Goal: Task Accomplishment & Management: Complete application form

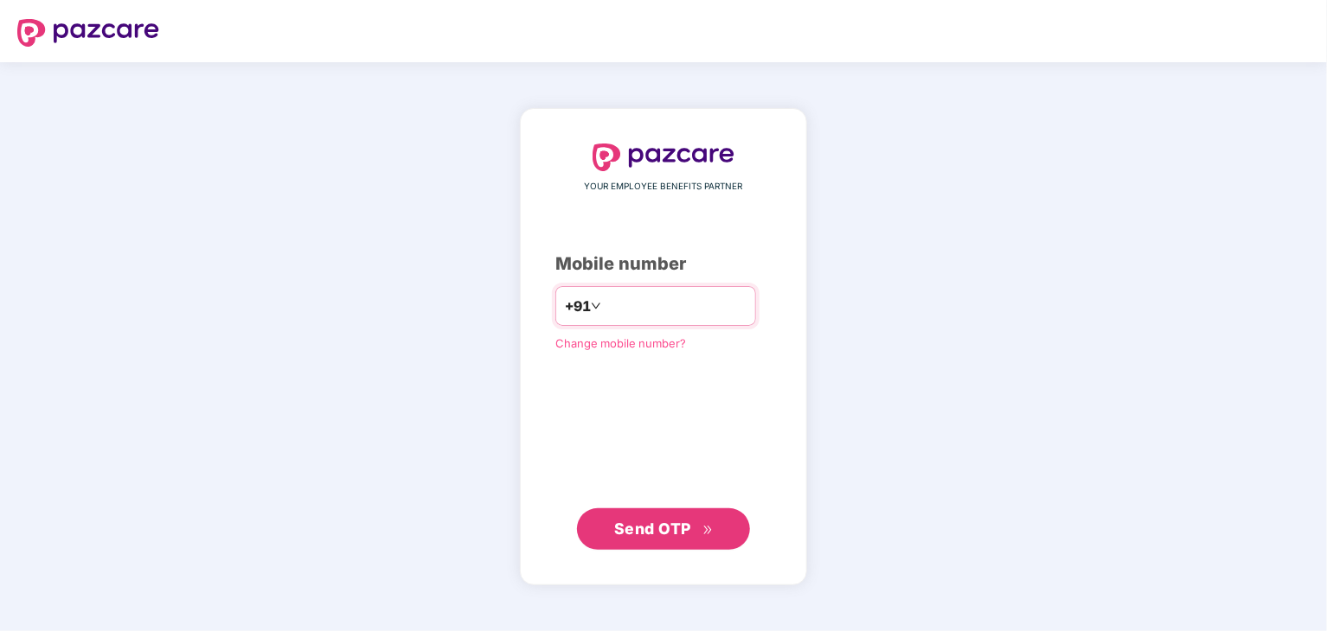
click at [605, 311] on input "number" at bounding box center [676, 306] width 142 height 28
type input "**********"
click at [688, 523] on span "Send OTP" at bounding box center [652, 528] width 77 height 18
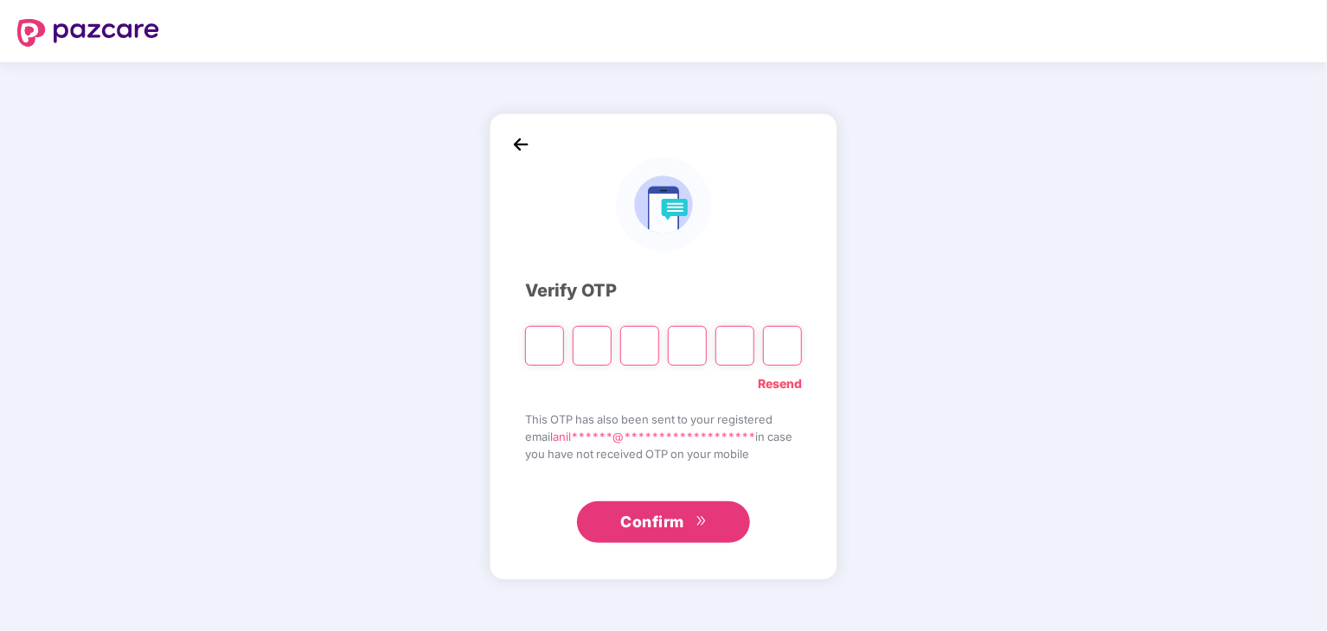
type input "*"
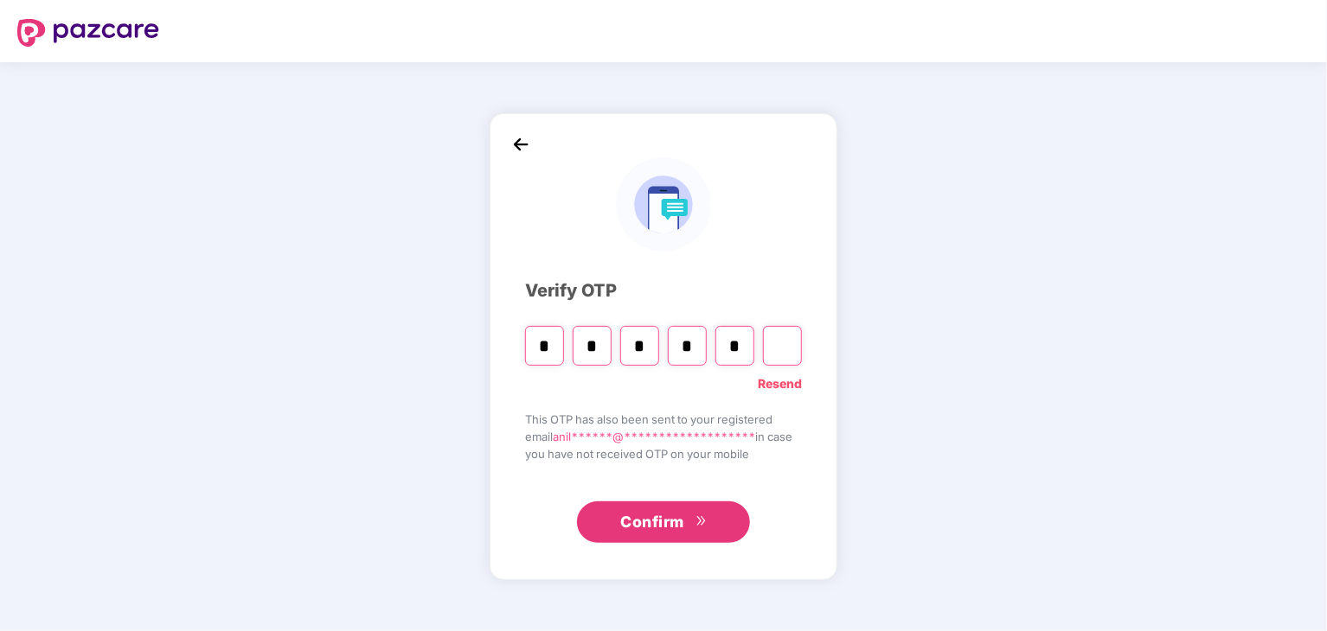
type input "*"
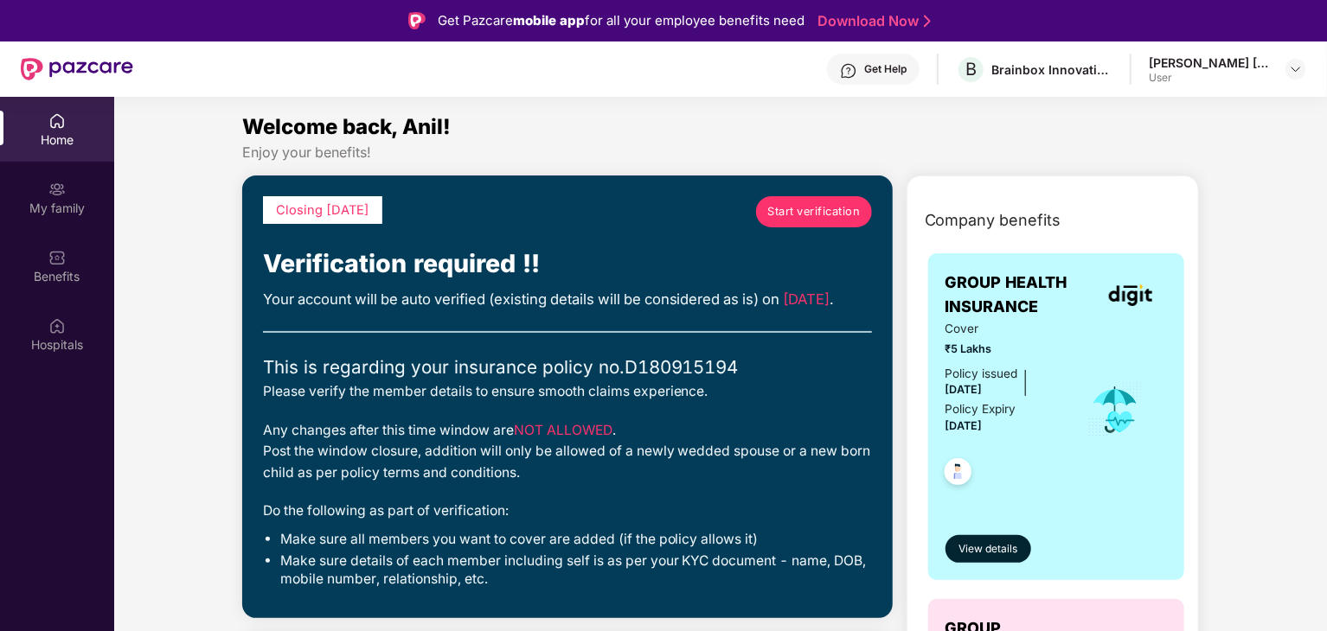
click at [785, 214] on span "Start verification" at bounding box center [813, 211] width 93 height 17
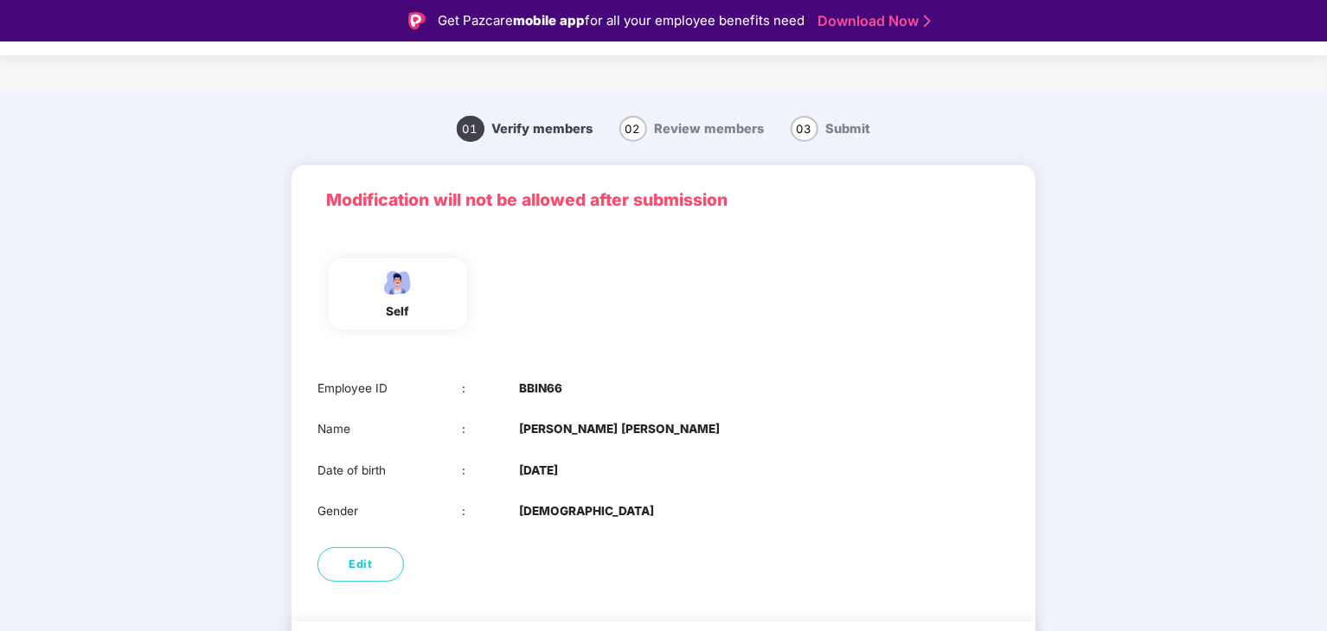
scroll to position [58, 0]
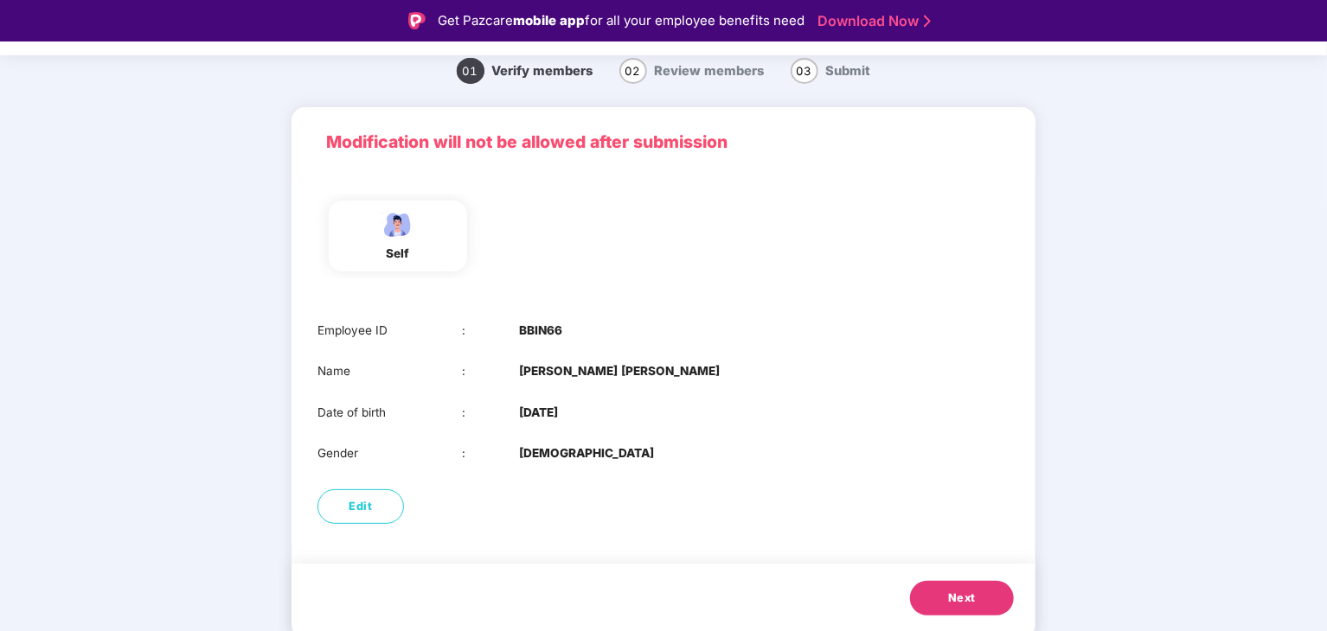
click at [937, 601] on button "Next" at bounding box center [962, 598] width 104 height 35
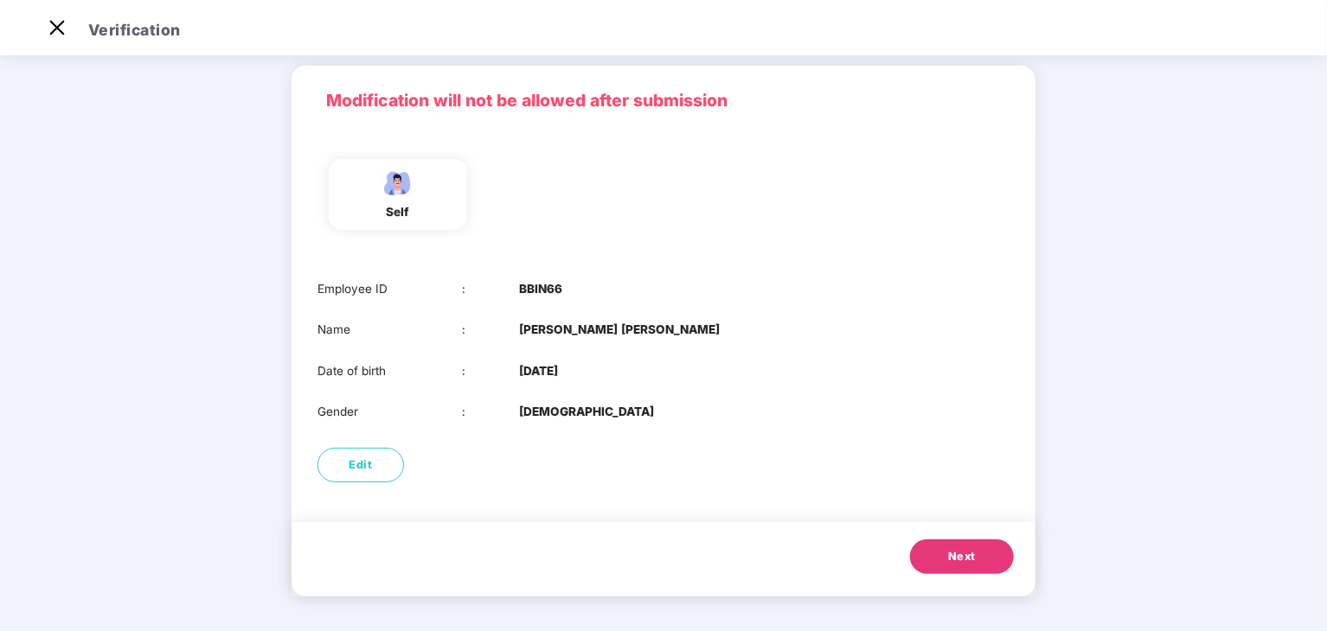
scroll to position [0, 0]
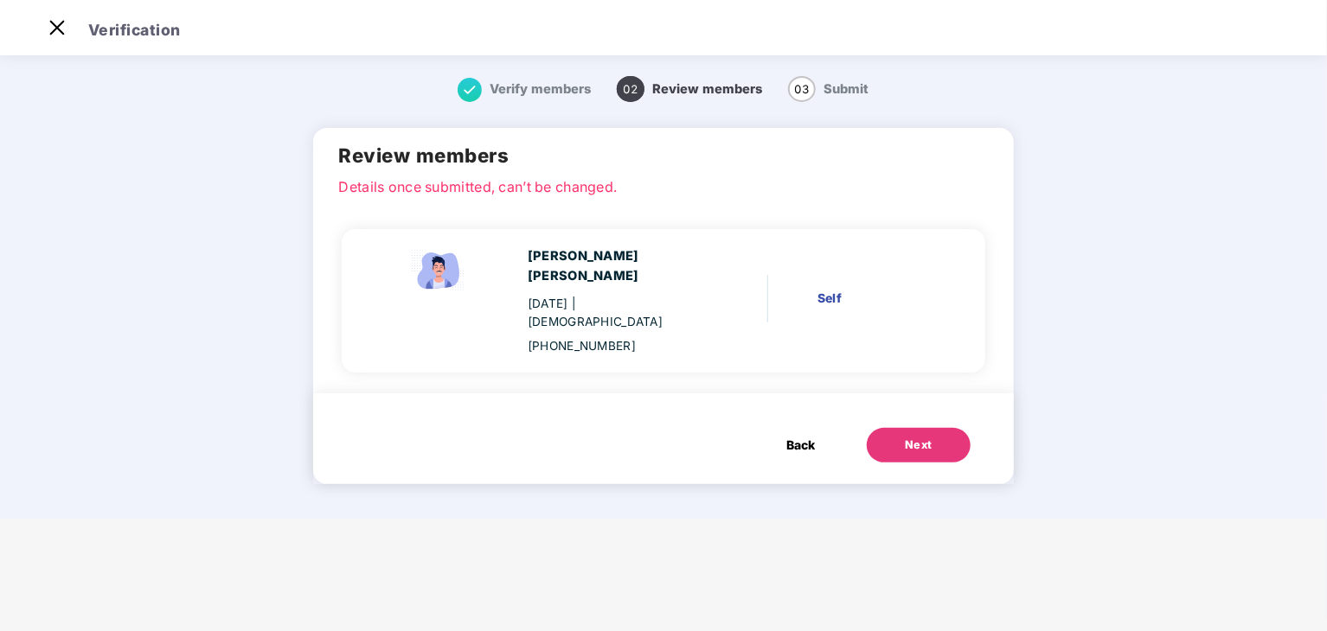
click at [797, 436] on span "Back" at bounding box center [800, 445] width 29 height 19
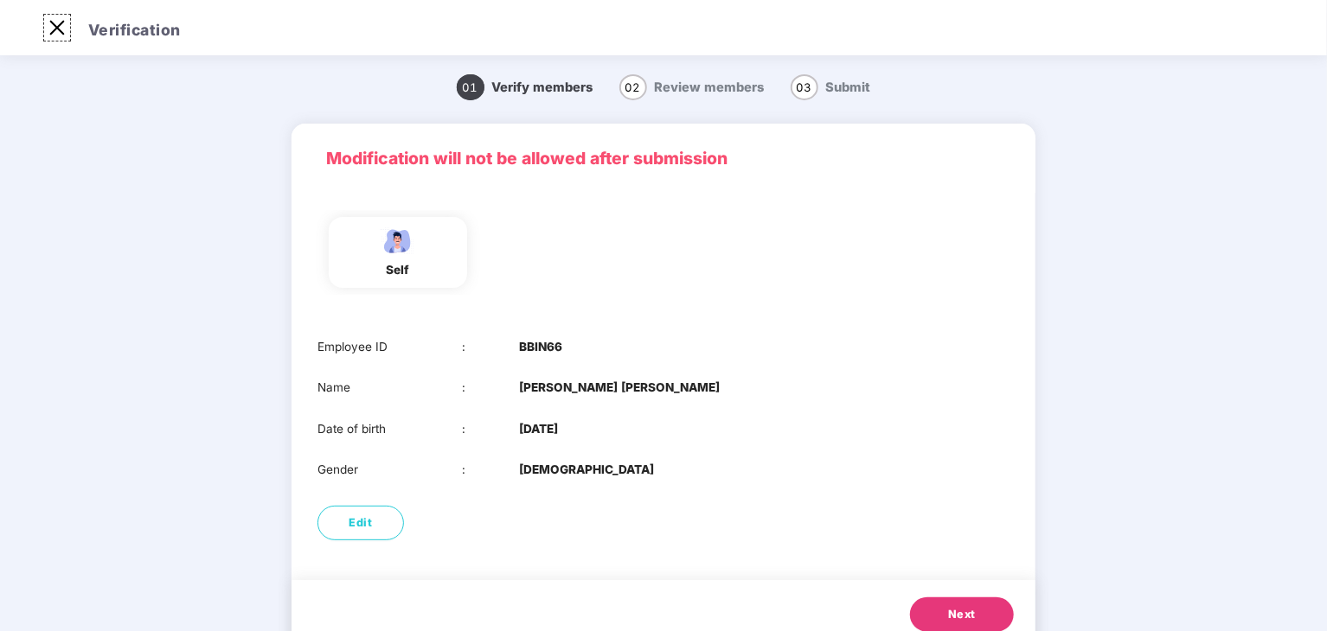
click at [59, 25] on img at bounding box center [57, 28] width 28 height 28
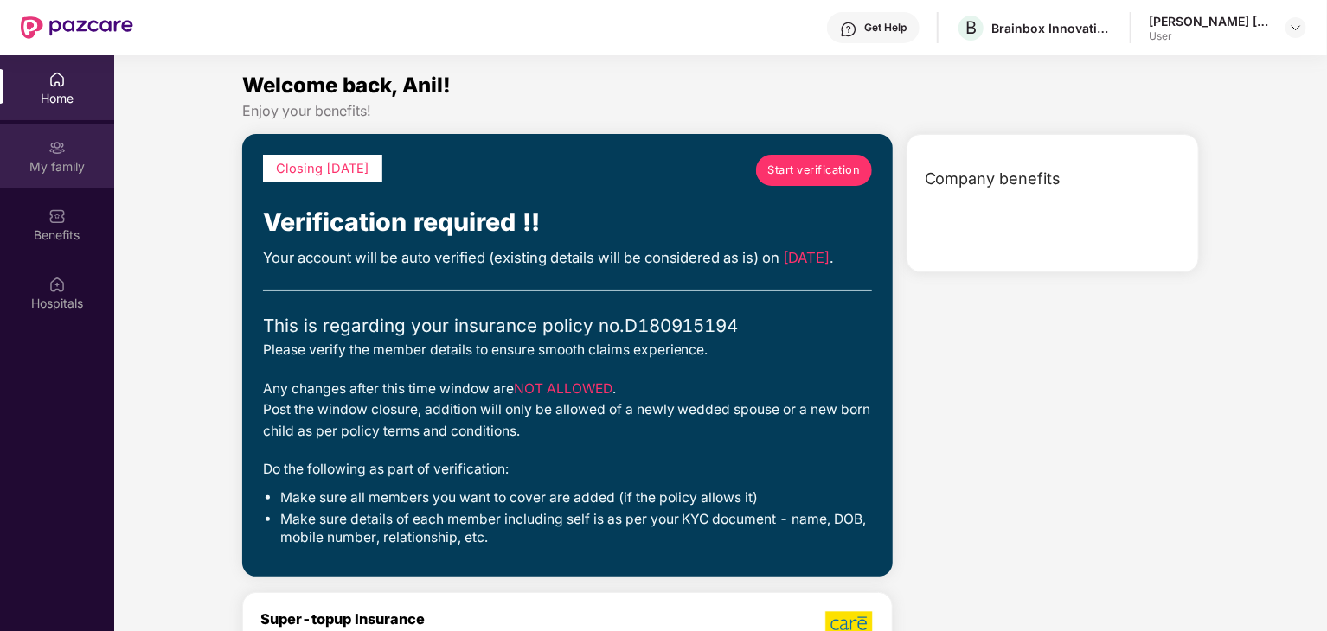
scroll to position [97, 0]
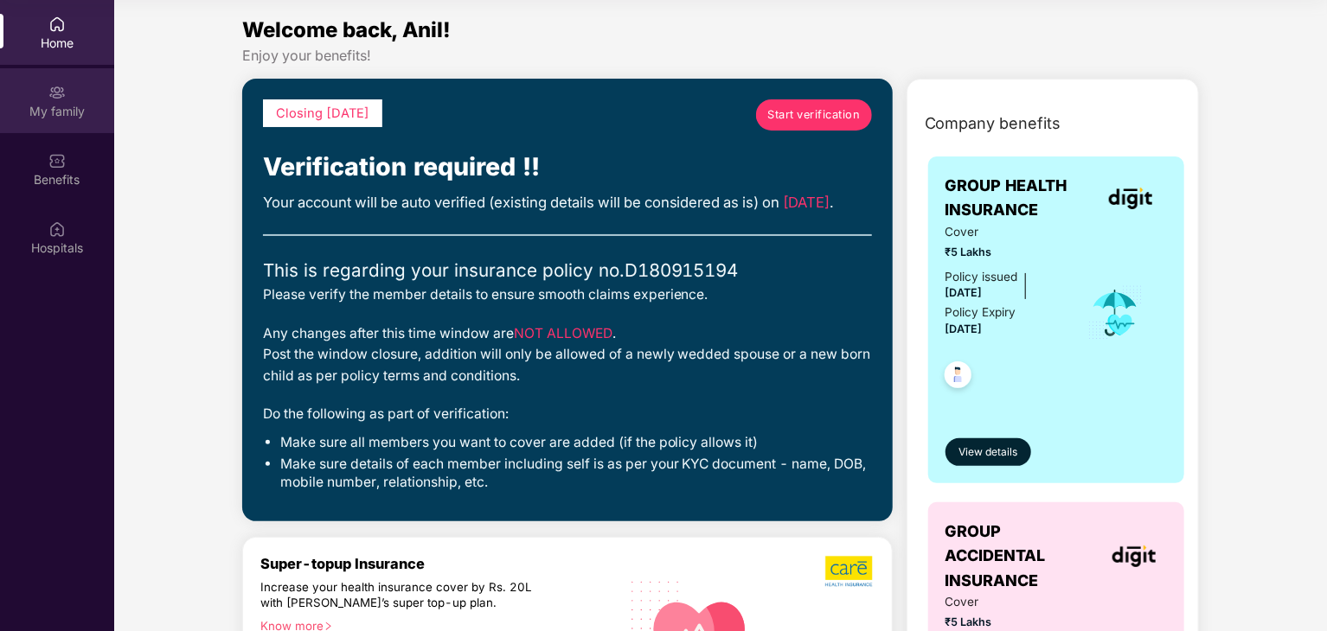
click at [65, 110] on div "My family" at bounding box center [57, 111] width 114 height 17
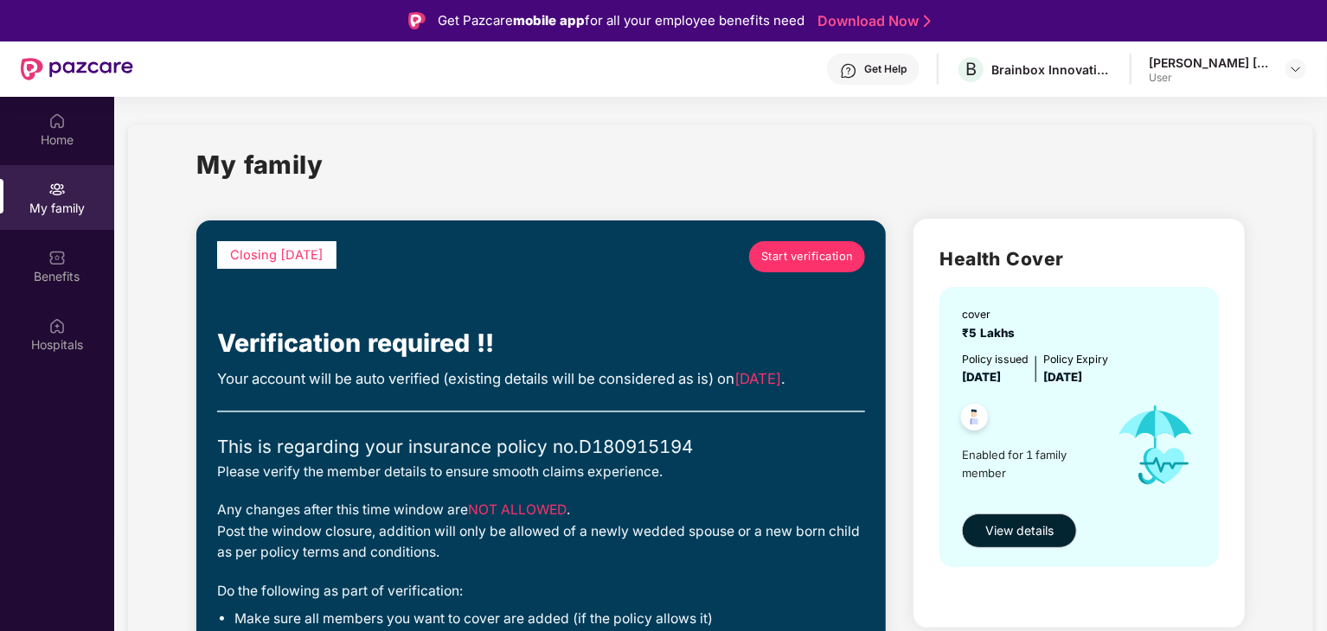
drag, startPoint x: 402, startPoint y: 444, endPoint x: 176, endPoint y: 189, distance: 340.0
click at [176, 189] on div "My family Closing [DATE] Start verification Verification required !! Your accou…" at bounding box center [720, 632] width 1185 height 1014
click at [1290, 67] on img at bounding box center [1296, 69] width 14 height 14
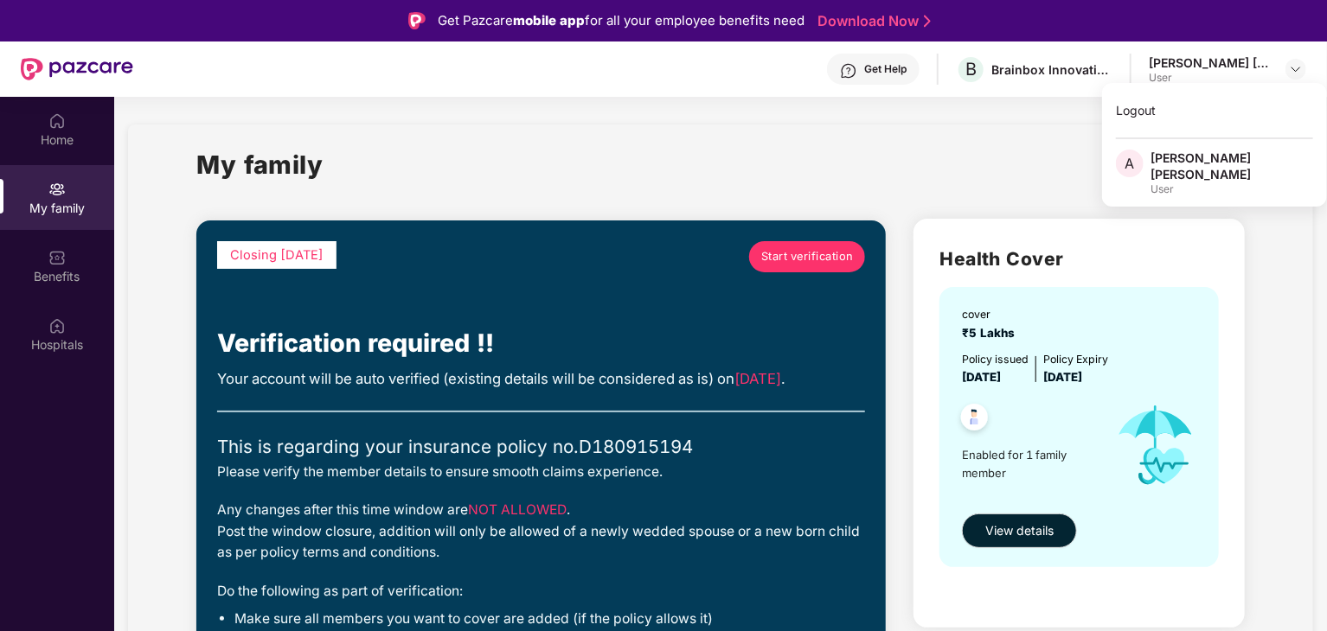
click at [1027, 160] on div "My family" at bounding box center [720, 175] width 1048 height 60
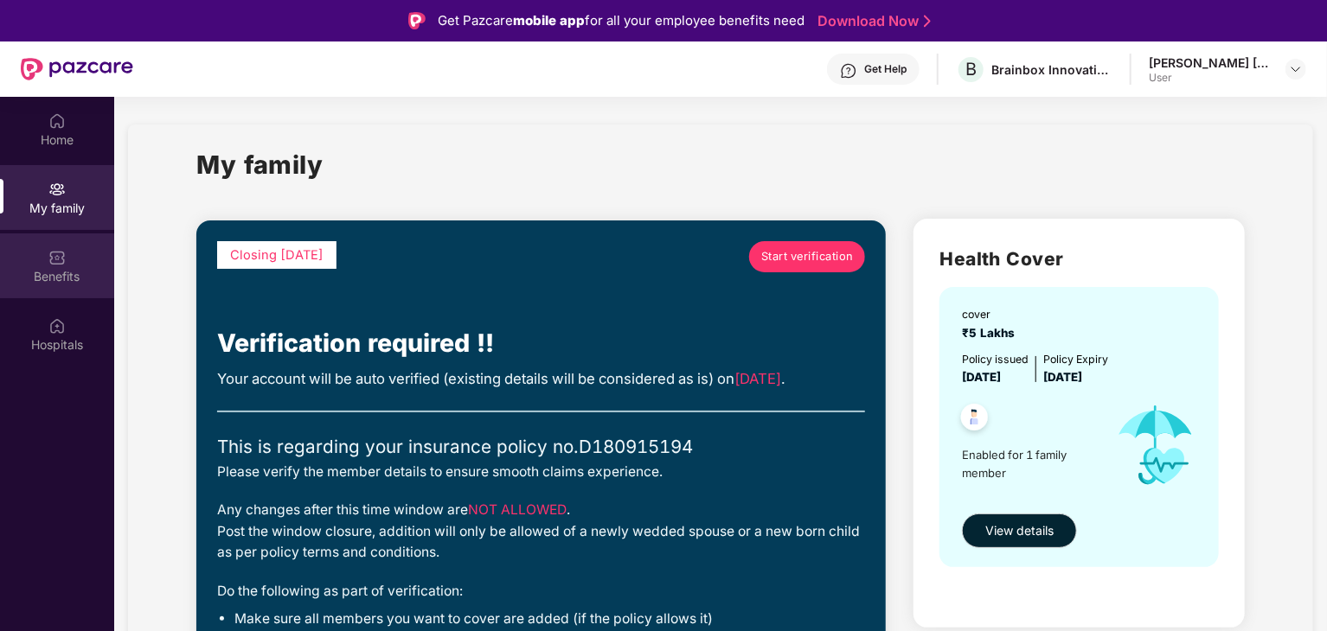
click at [47, 268] on div "Benefits" at bounding box center [57, 276] width 114 height 17
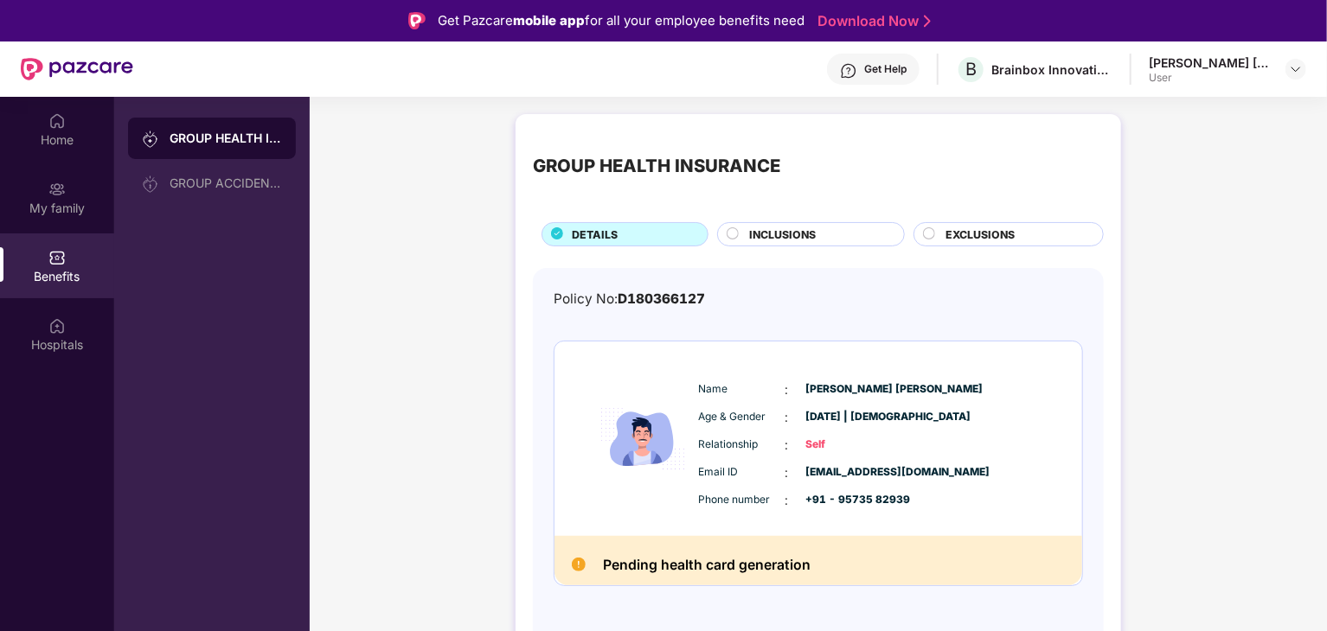
click at [733, 229] on circle at bounding box center [732, 233] width 11 height 11
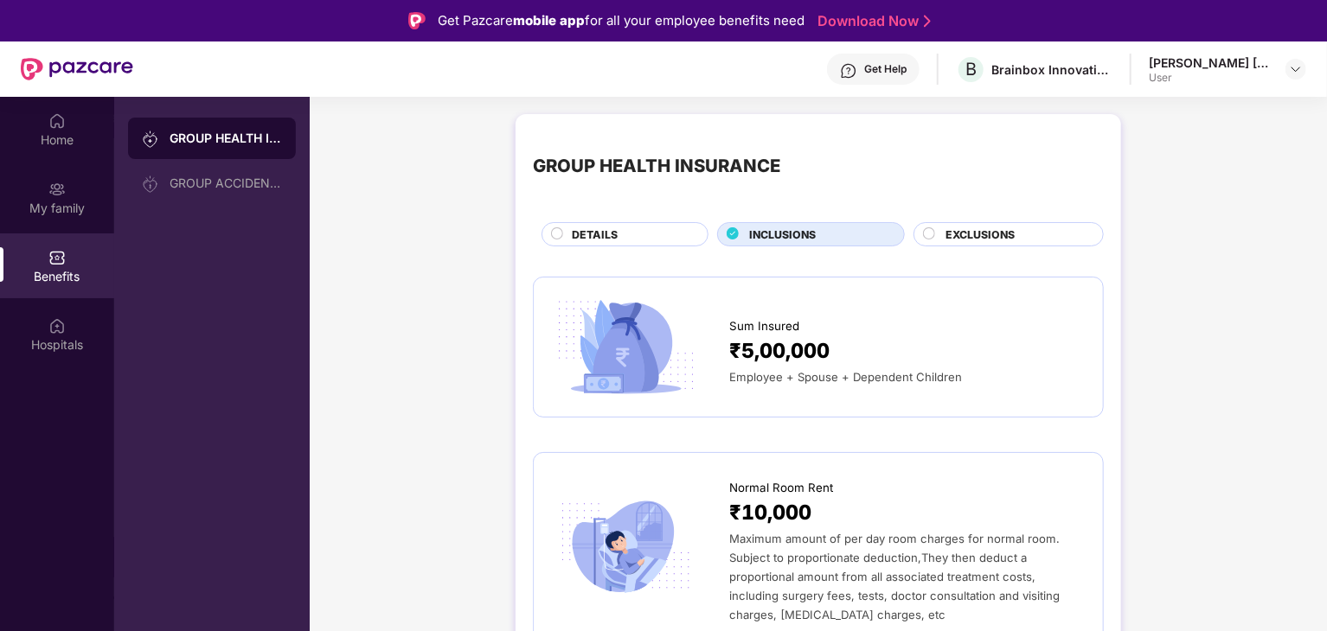
click at [835, 368] on div "Employee + Spouse + Dependent Children" at bounding box center [907, 377] width 356 height 19
click at [791, 340] on span "₹5,00,000" at bounding box center [779, 352] width 100 height 32
click at [585, 233] on span "DETAILS" at bounding box center [595, 235] width 46 height 16
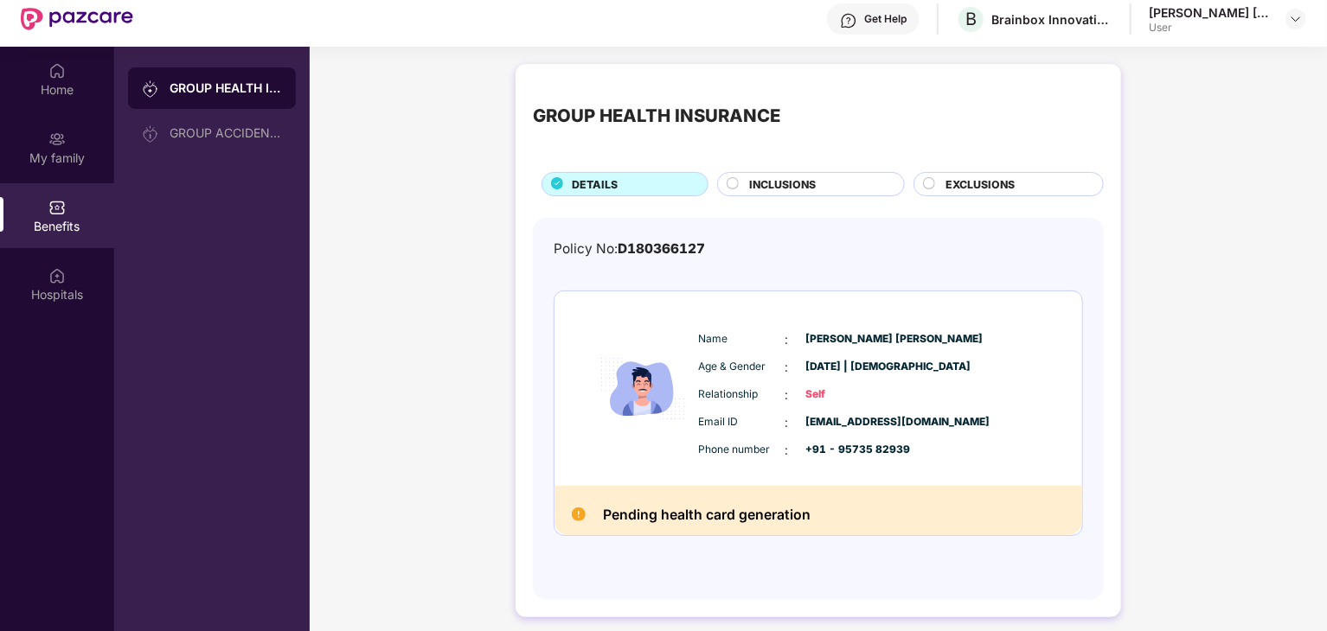
scroll to position [97, 0]
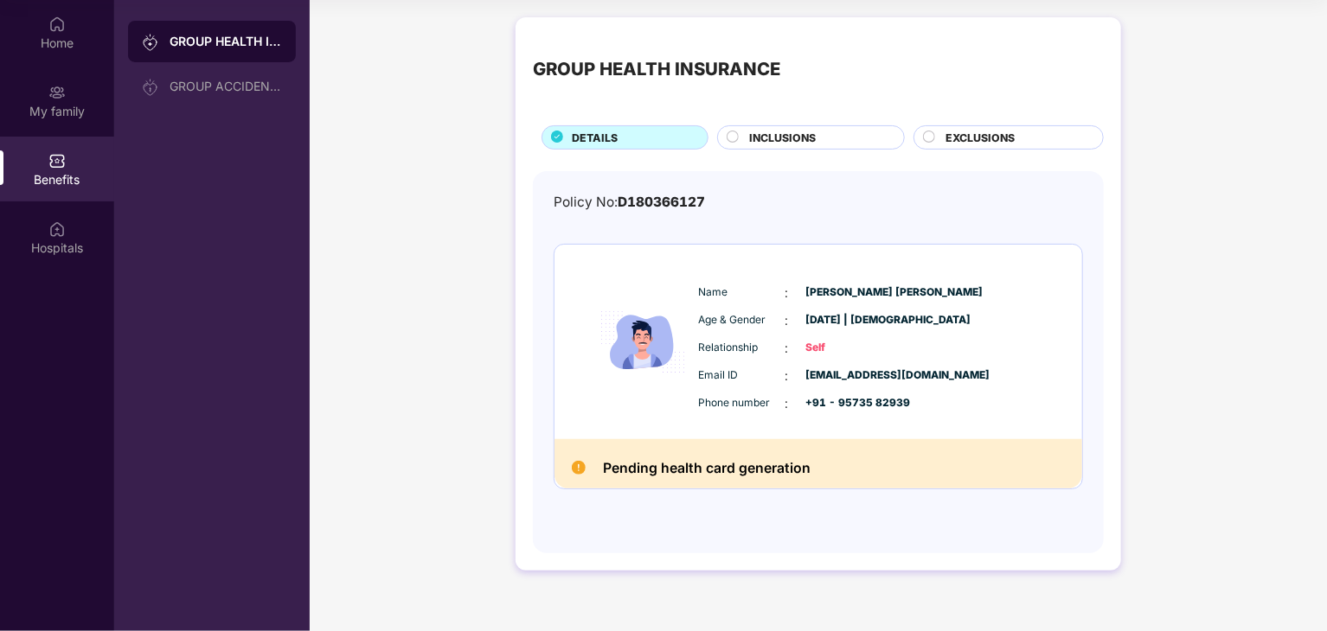
click at [578, 467] on img at bounding box center [579, 468] width 14 height 14
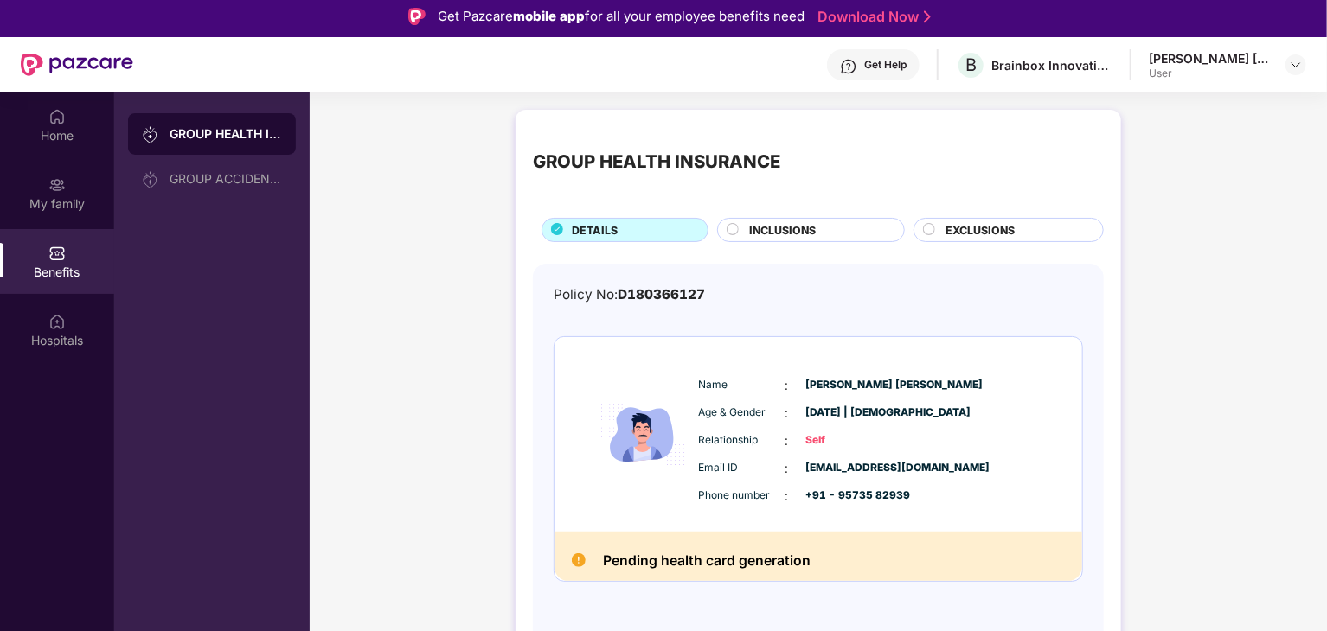
scroll to position [0, 0]
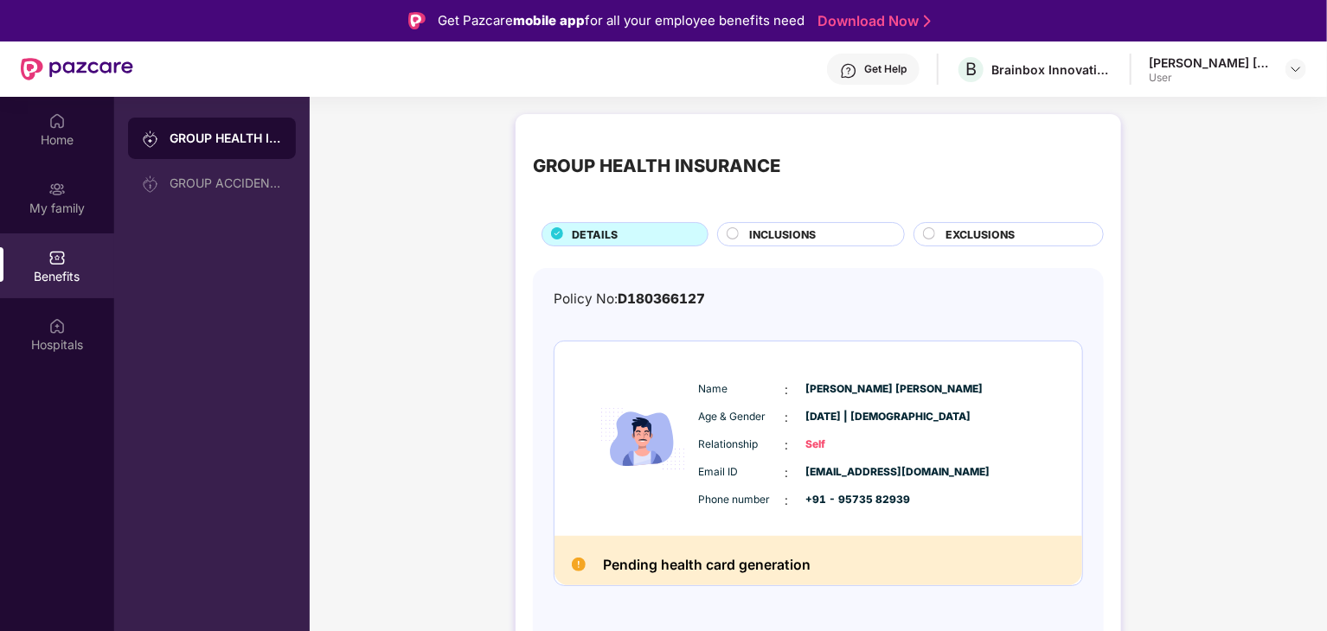
click at [931, 233] on circle at bounding box center [929, 233] width 11 height 11
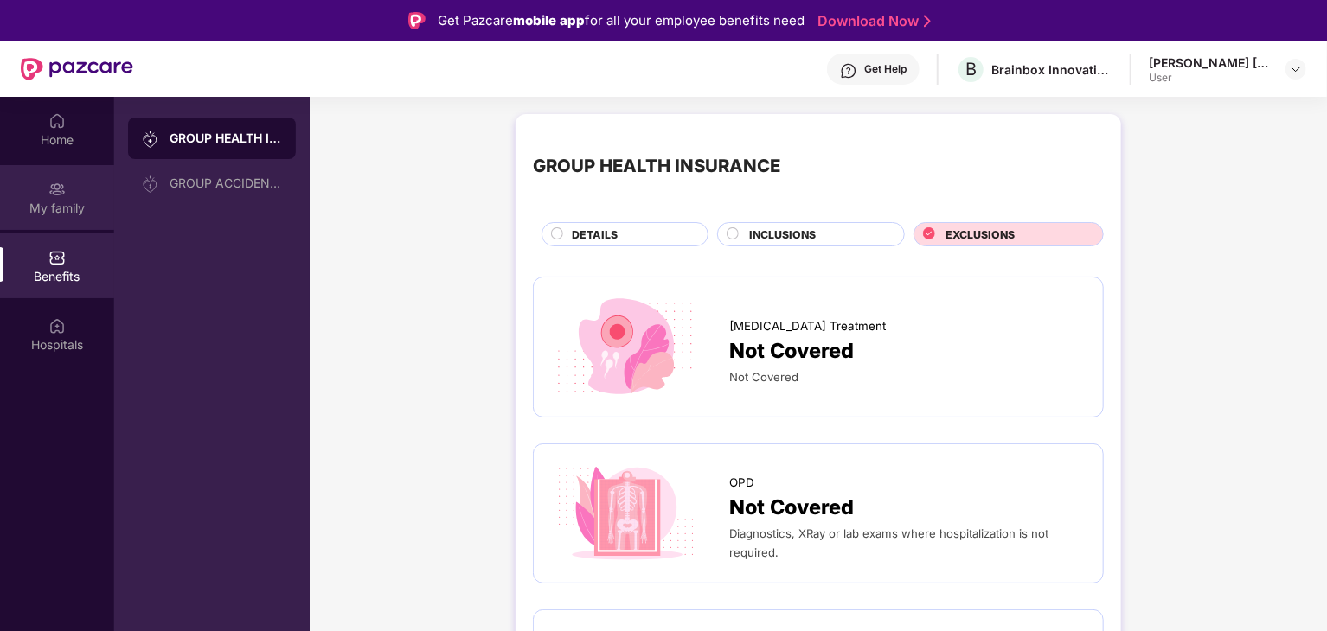
click at [63, 203] on div "My family" at bounding box center [57, 208] width 114 height 17
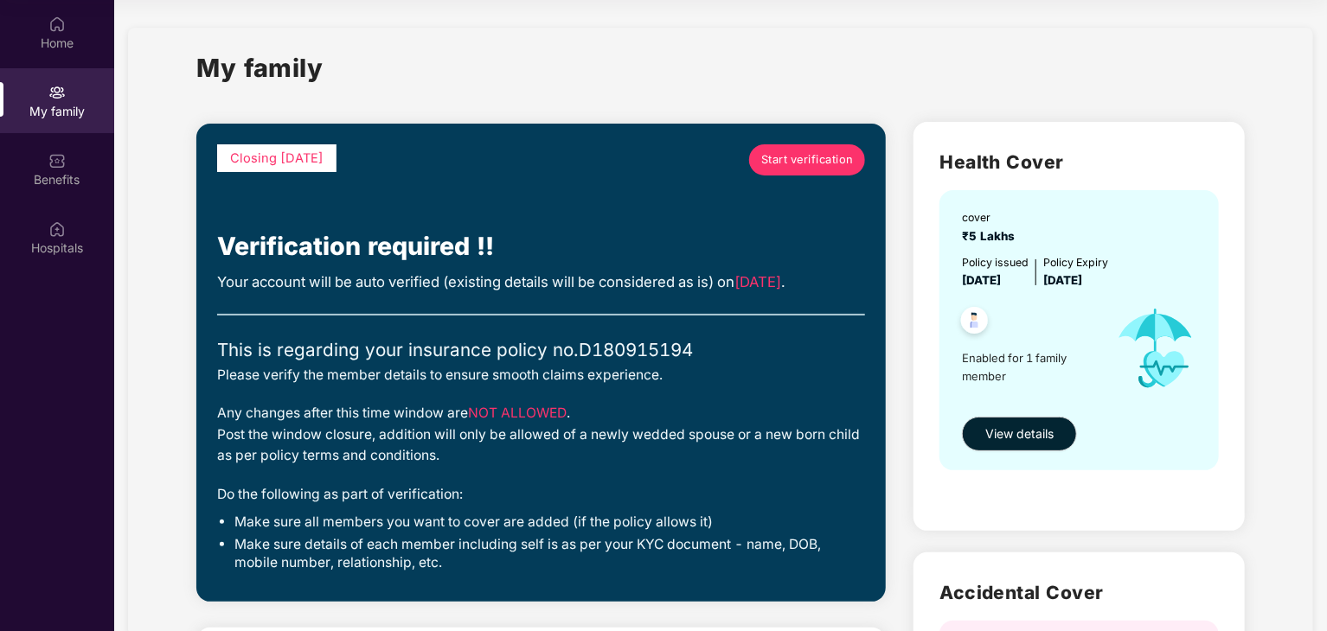
click at [792, 159] on span "Start verification" at bounding box center [807, 159] width 93 height 17
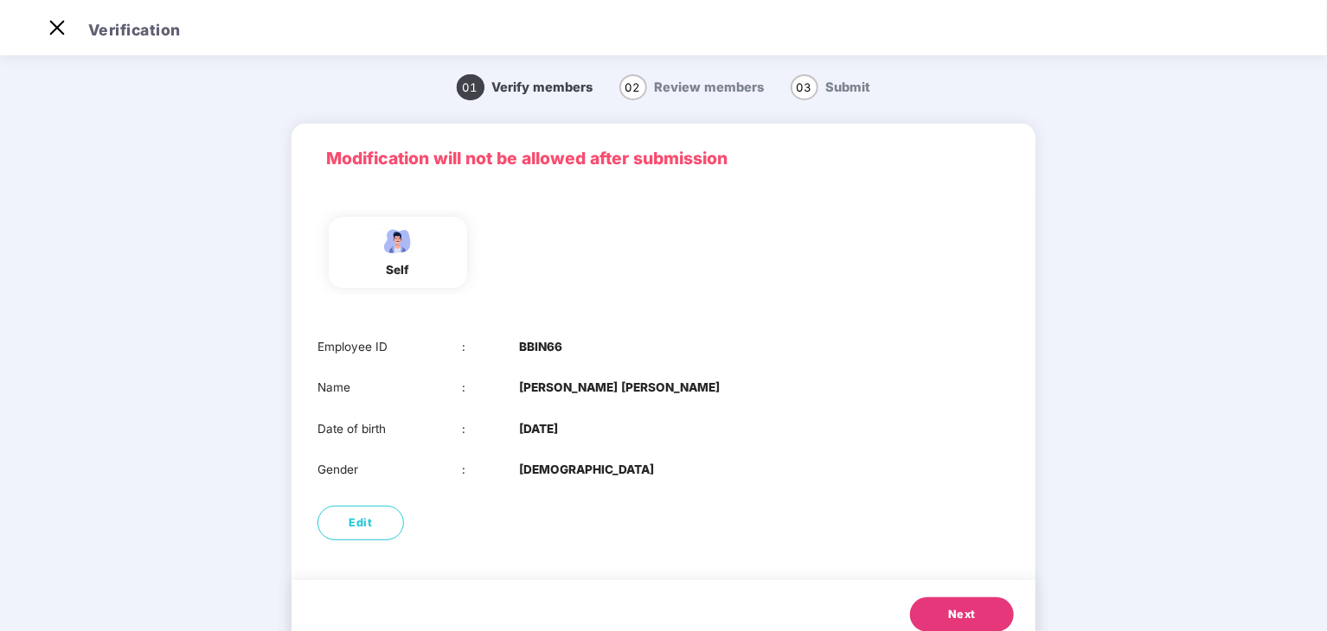
scroll to position [58, 0]
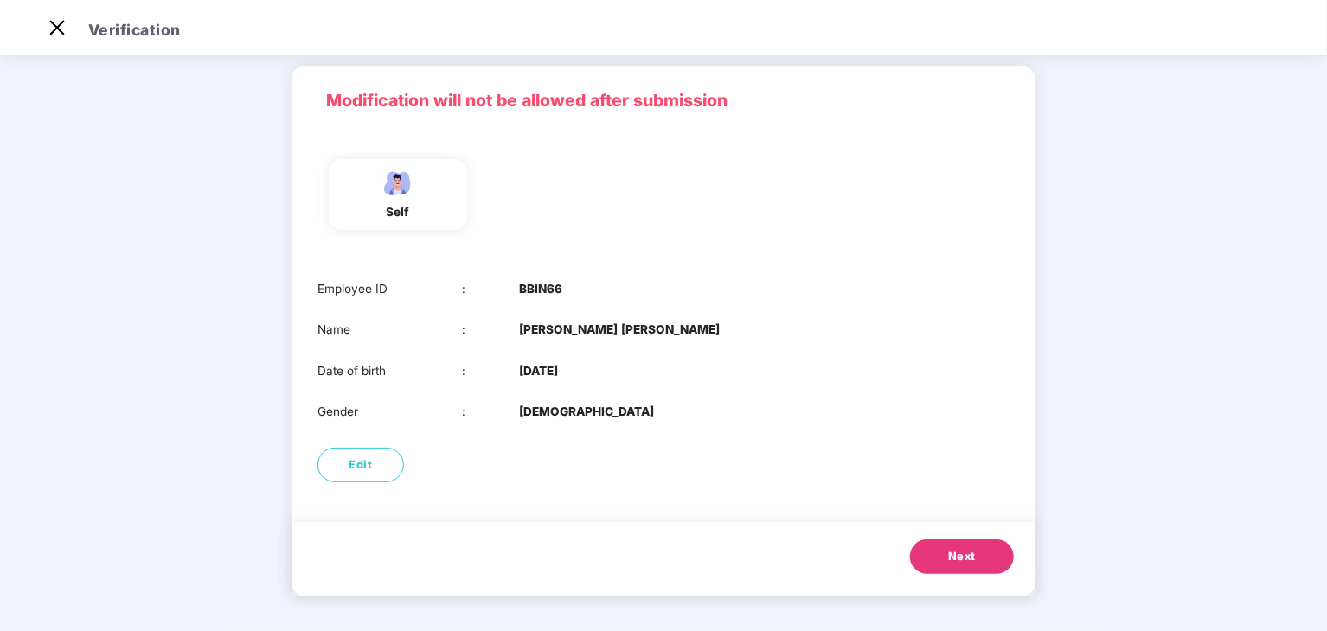
click at [954, 560] on span "Next" at bounding box center [962, 556] width 28 height 17
